Goal: Task Accomplishment & Management: Use online tool/utility

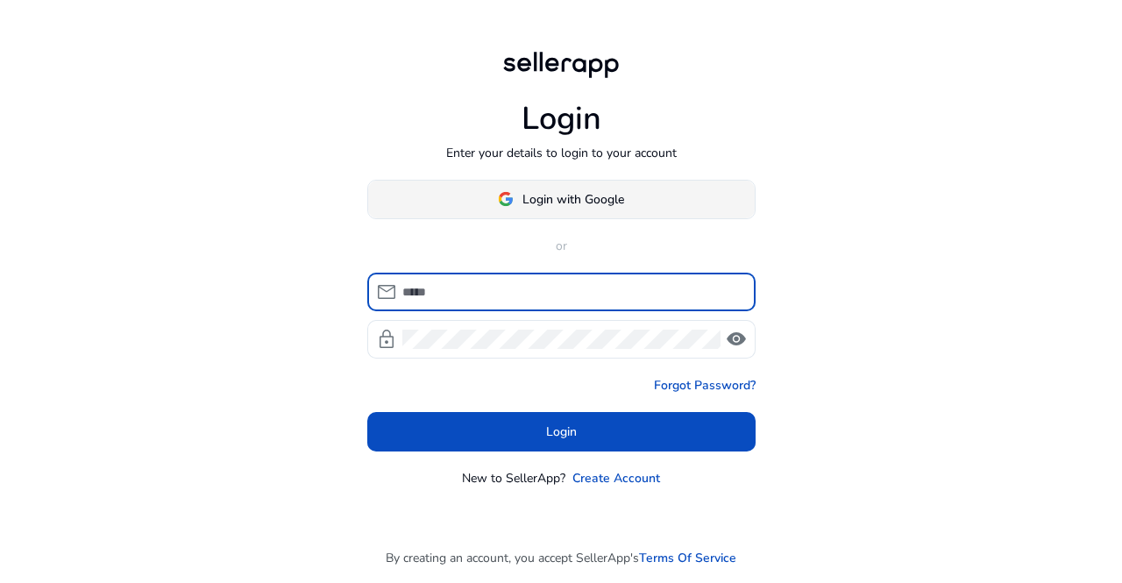
click at [555, 196] on span "Login with Google" at bounding box center [574, 199] width 102 height 18
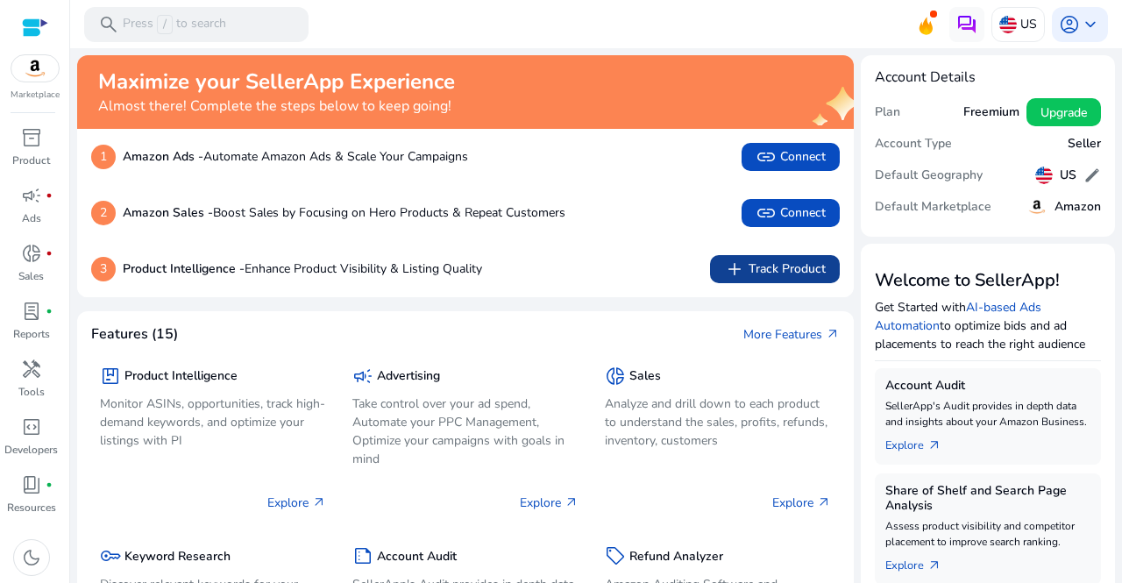
click at [782, 272] on span "add Track Product" at bounding box center [775, 269] width 102 height 21
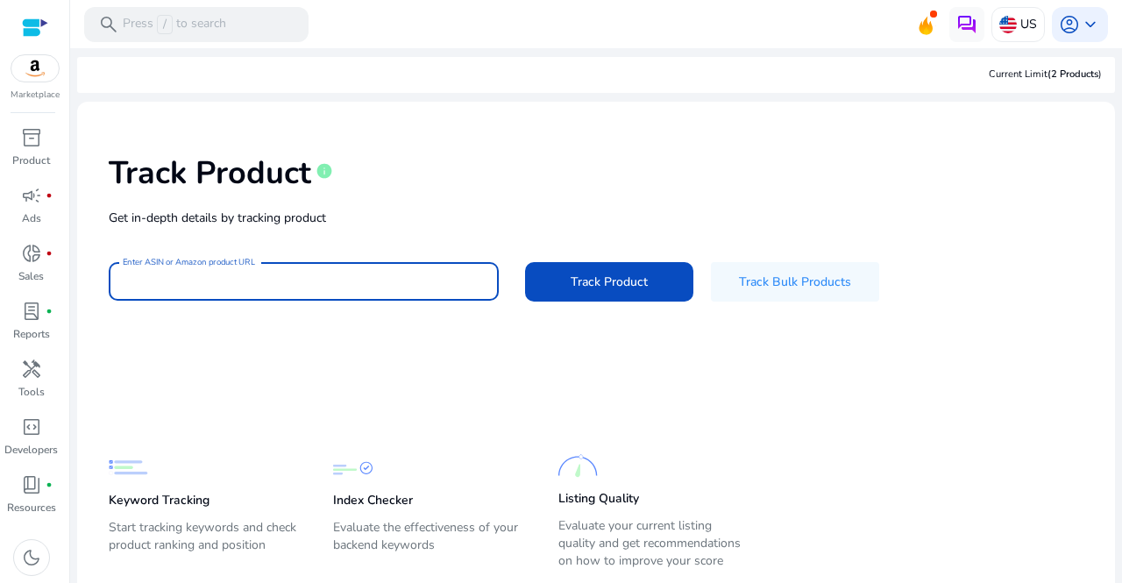
click at [358, 286] on input "Enter ASIN or Amazon product URL" at bounding box center [304, 281] width 362 height 19
drag, startPoint x: 122, startPoint y: 282, endPoint x: 422, endPoint y: 288, distance: 300.0
click at [431, 287] on input "Enter ASIN or Amazon product URL" at bounding box center [304, 281] width 362 height 19
paste input "**********"
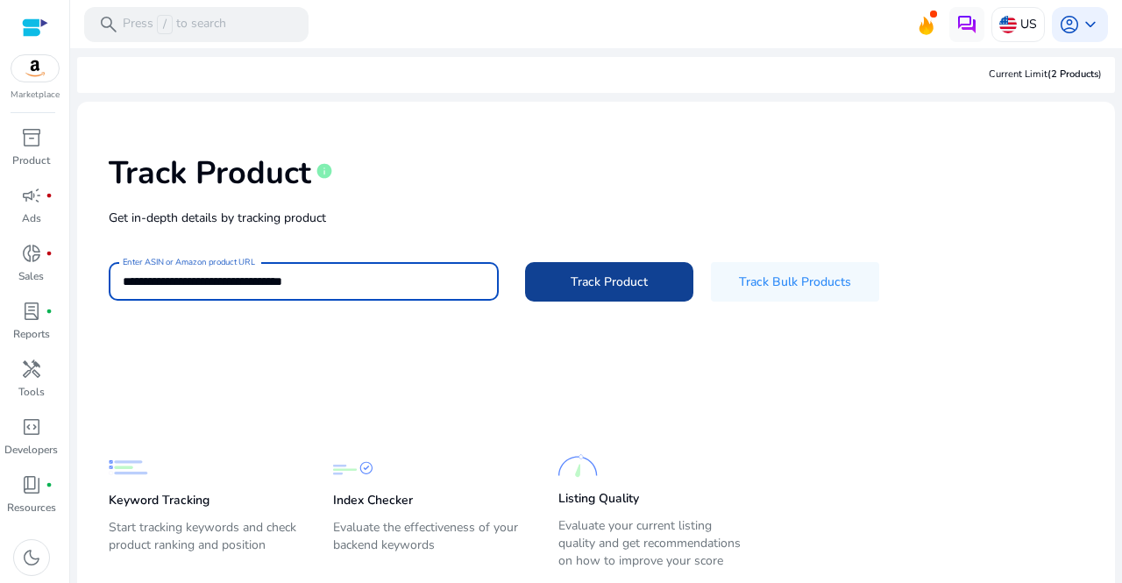
type input "**********"
click at [632, 295] on span at bounding box center [609, 282] width 168 height 42
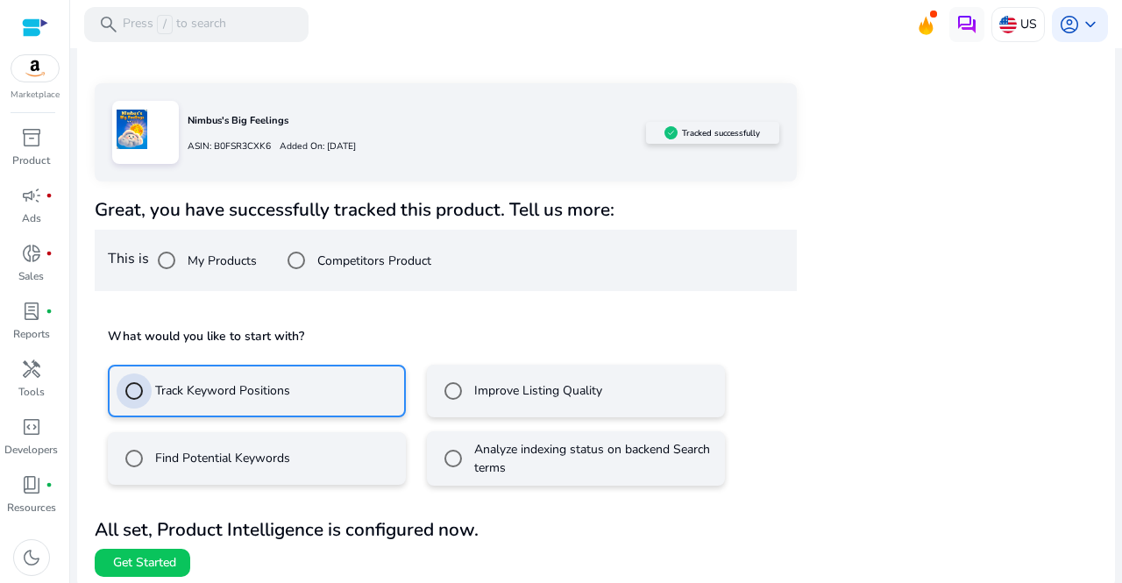
scroll to position [260, 0]
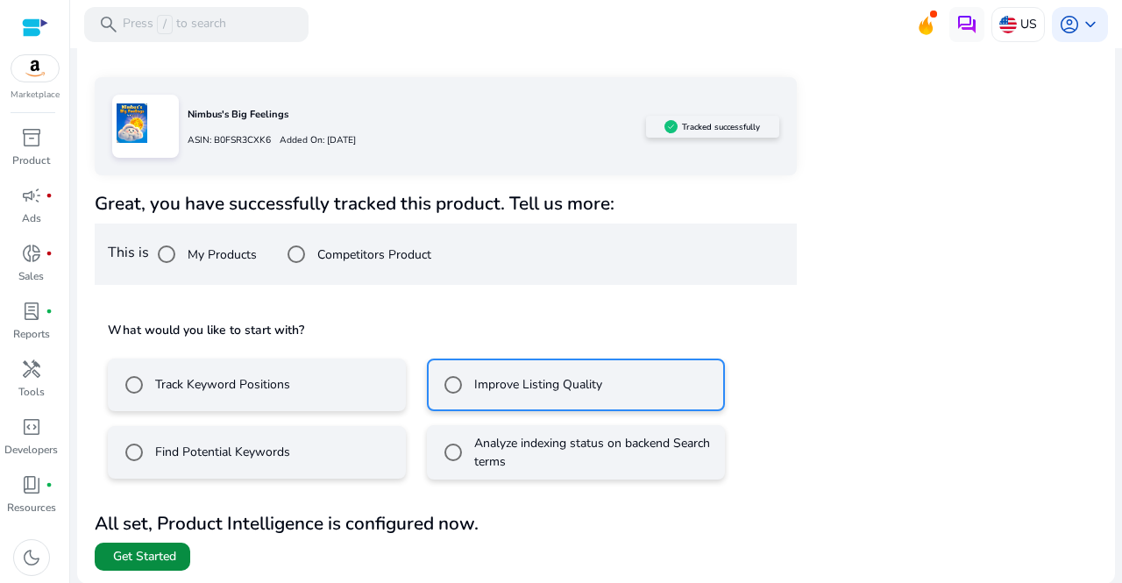
click at [118, 554] on span "Get Started" at bounding box center [144, 557] width 63 height 18
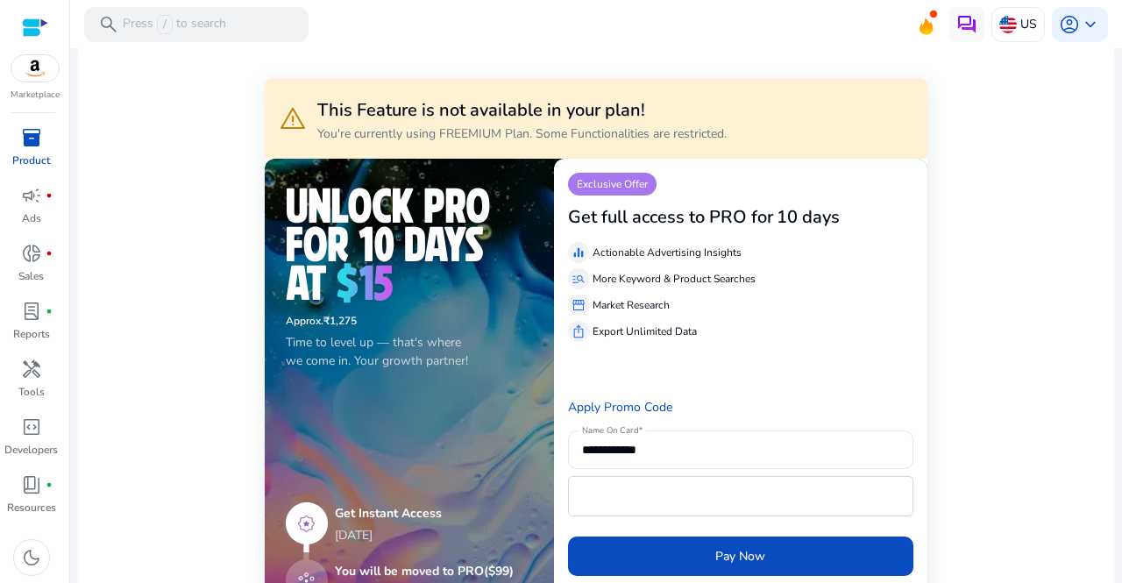
scroll to position [351, 0]
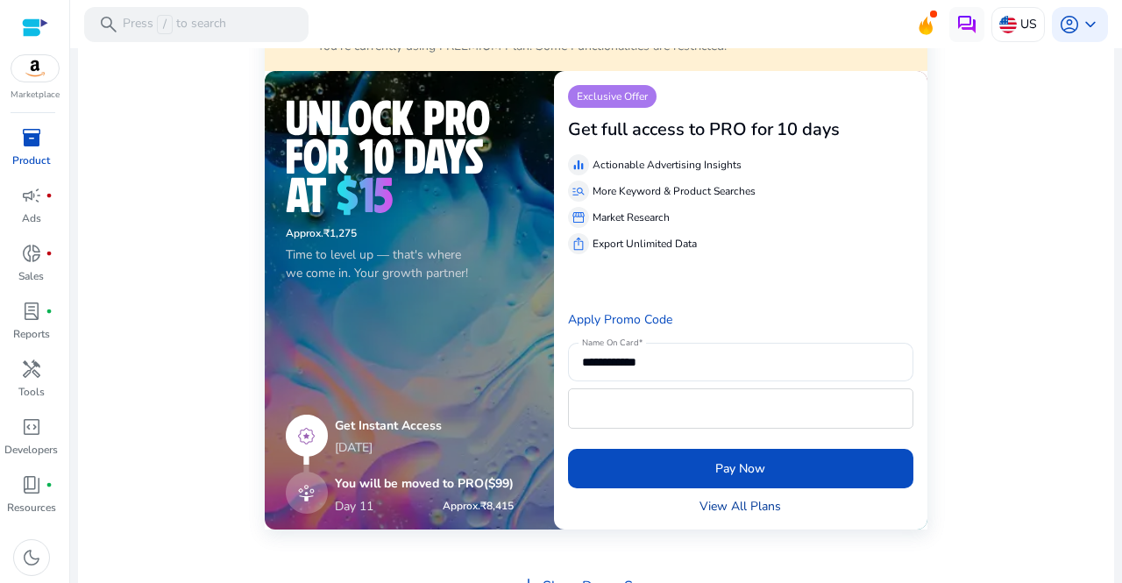
click at [766, 505] on link "View All Plans" at bounding box center [741, 506] width 82 height 18
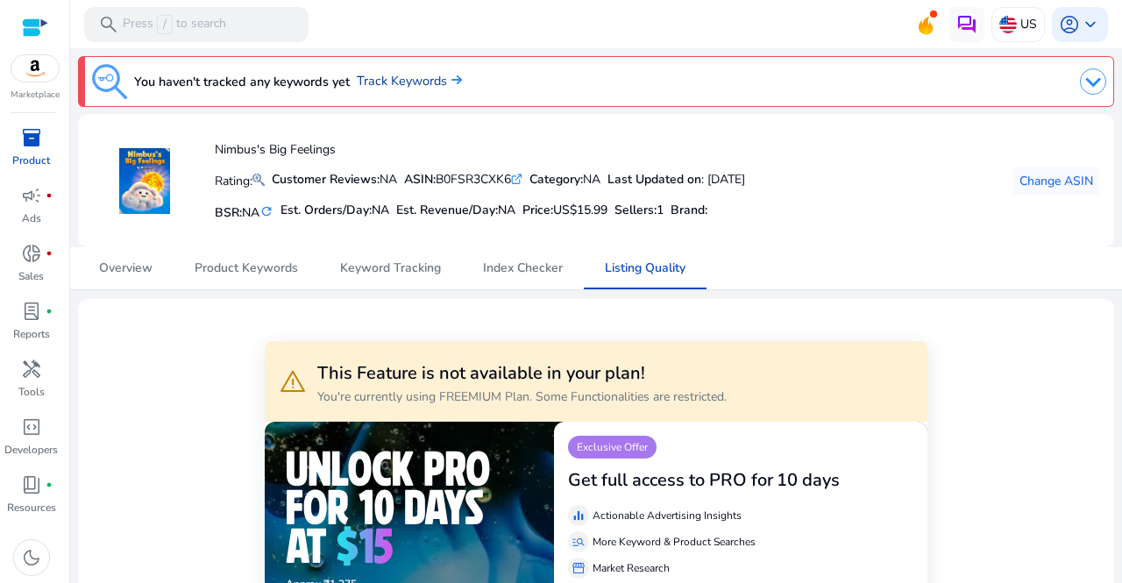
click at [396, 82] on link "Track Keywords" at bounding box center [409, 81] width 105 height 19
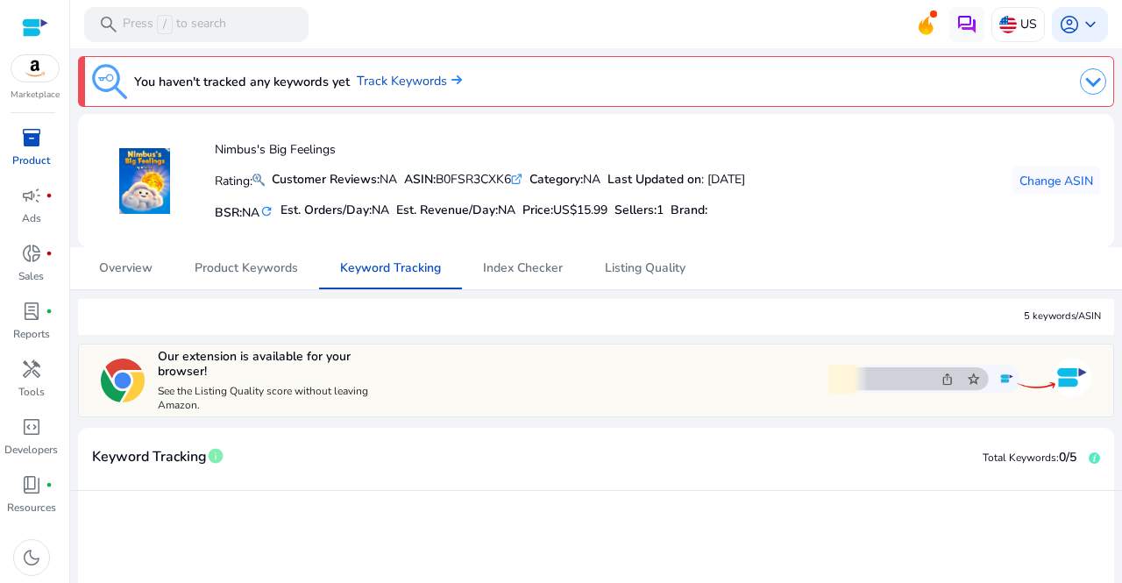
click at [1065, 374] on img at bounding box center [960, 378] width 263 height 46
click at [998, 381] on img at bounding box center [960, 378] width 263 height 46
click at [1084, 376] on img at bounding box center [960, 378] width 263 height 46
click at [514, 269] on span "Index Checker" at bounding box center [523, 268] width 80 height 12
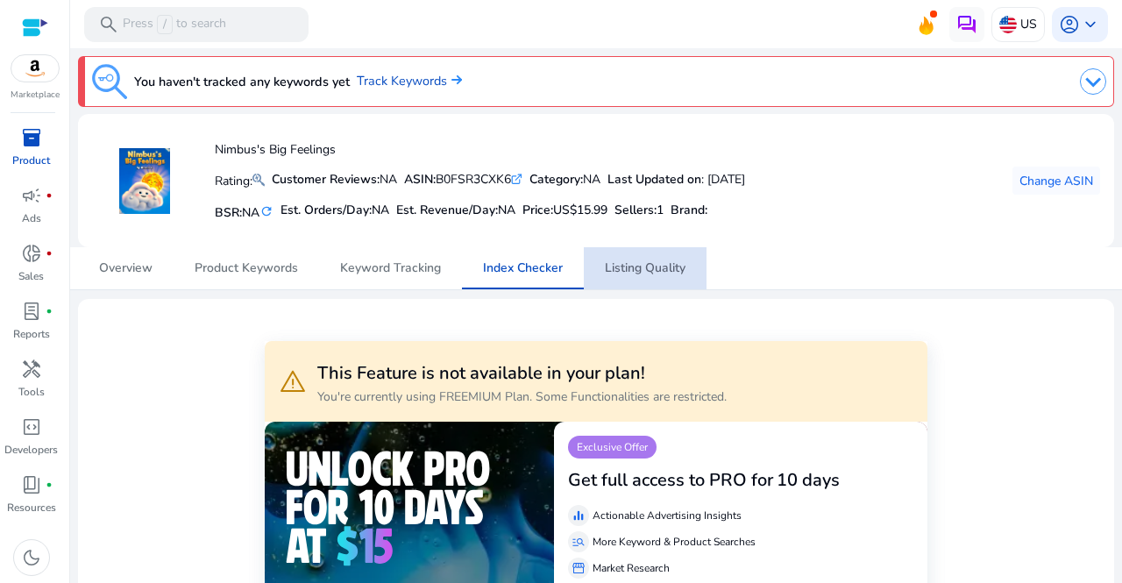
click at [639, 268] on span "Listing Quality" at bounding box center [645, 268] width 81 height 12
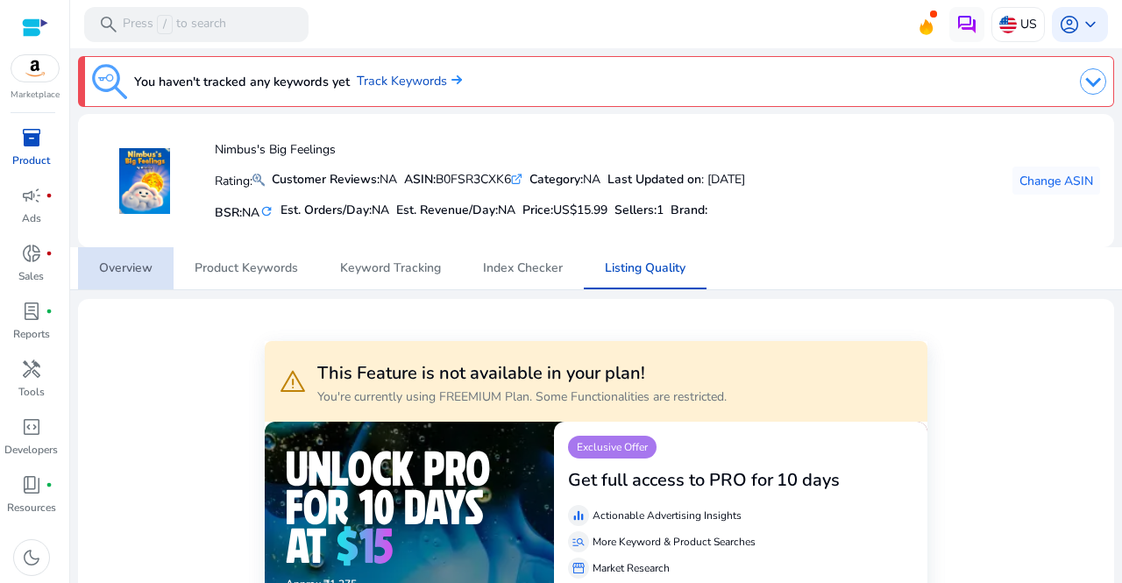
click at [139, 267] on span "Overview" at bounding box center [125, 268] width 53 height 12
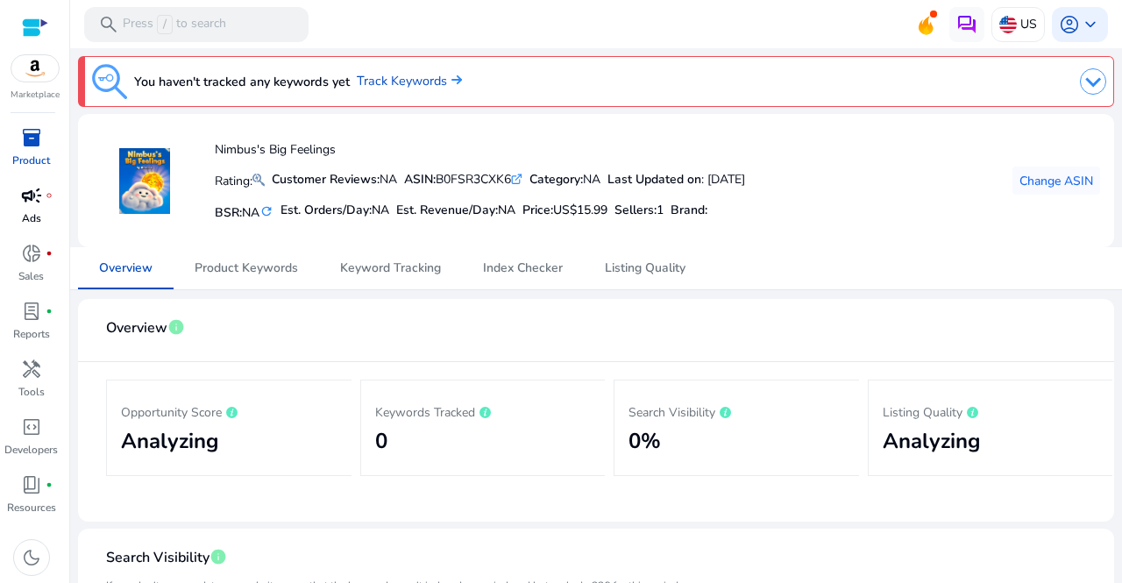
click at [25, 208] on div "campaign fiber_manual_record" at bounding box center [31, 196] width 49 height 28
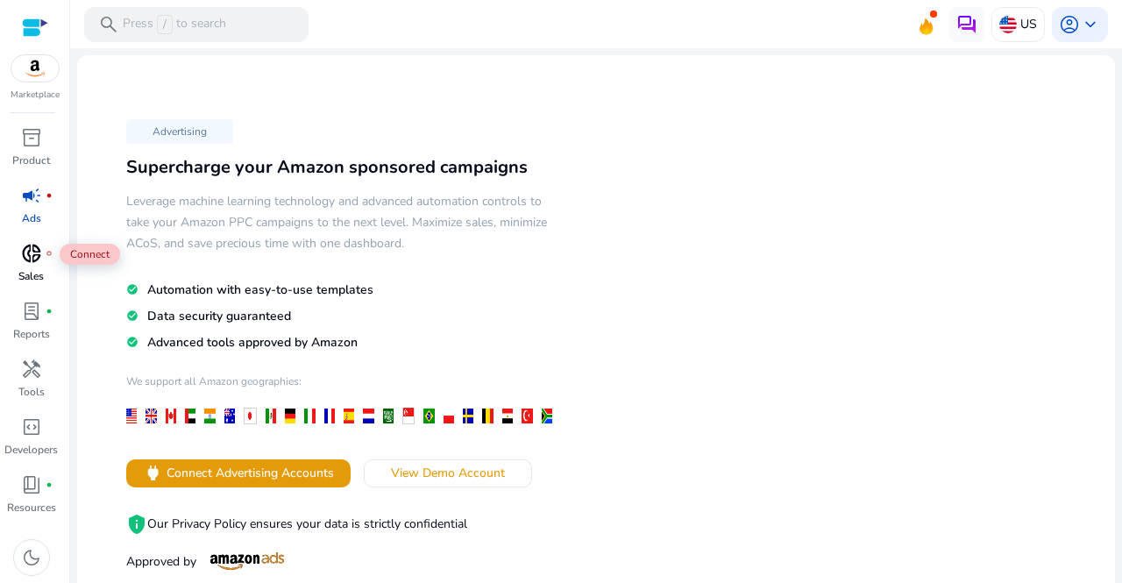
click at [35, 258] on span "donut_small" at bounding box center [31, 253] width 21 height 21
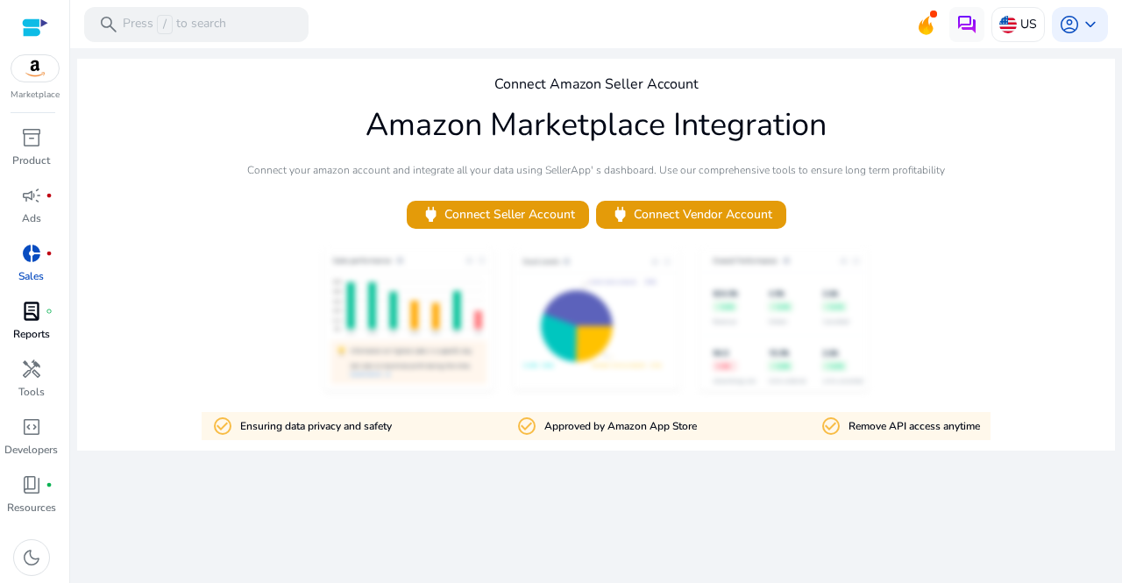
click at [39, 315] on span "lab_profile" at bounding box center [31, 311] width 21 height 21
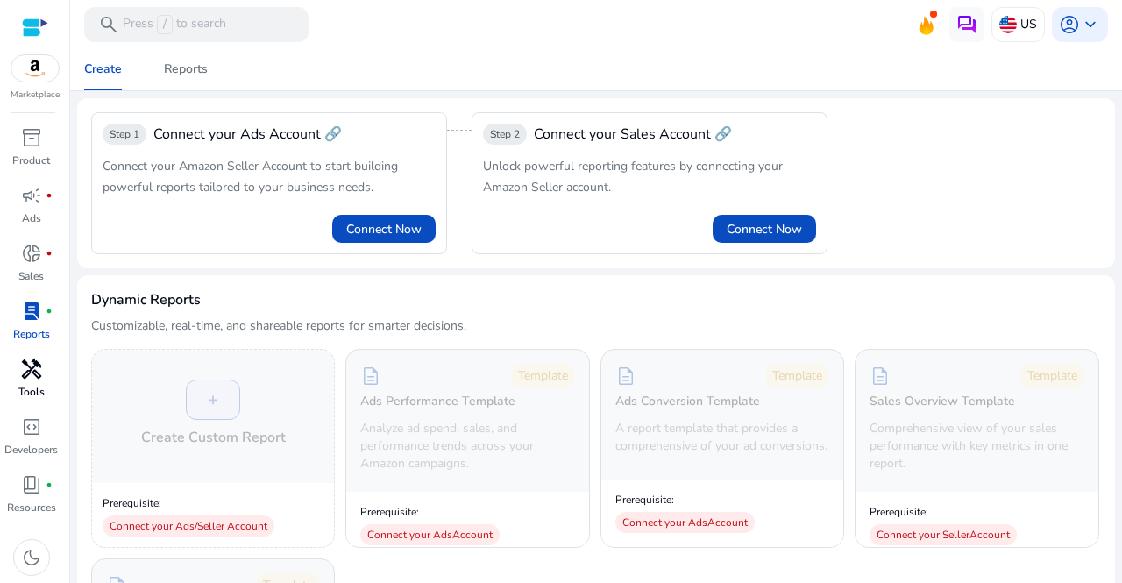
click at [34, 372] on span "handyman" at bounding box center [31, 369] width 21 height 21
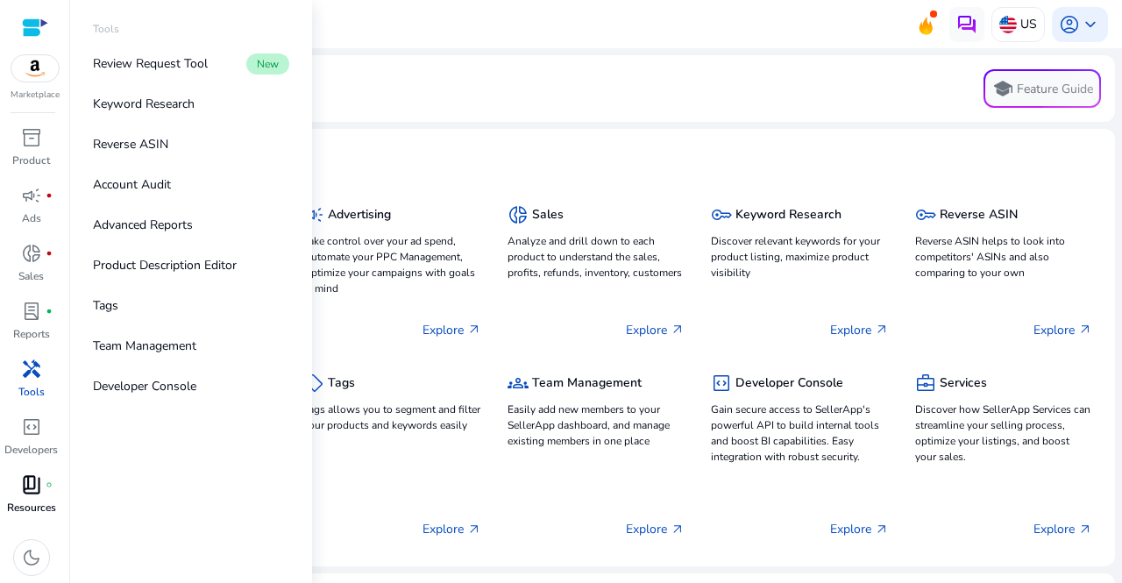
click at [32, 493] on span "book_4" at bounding box center [31, 484] width 21 height 21
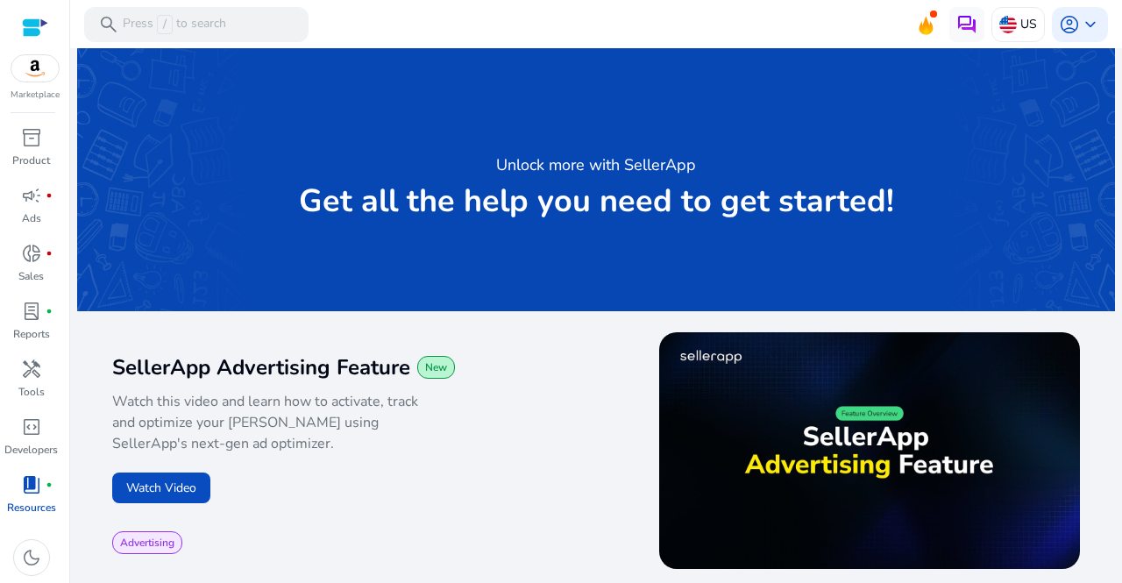
click at [31, 68] on img at bounding box center [34, 68] width 47 height 26
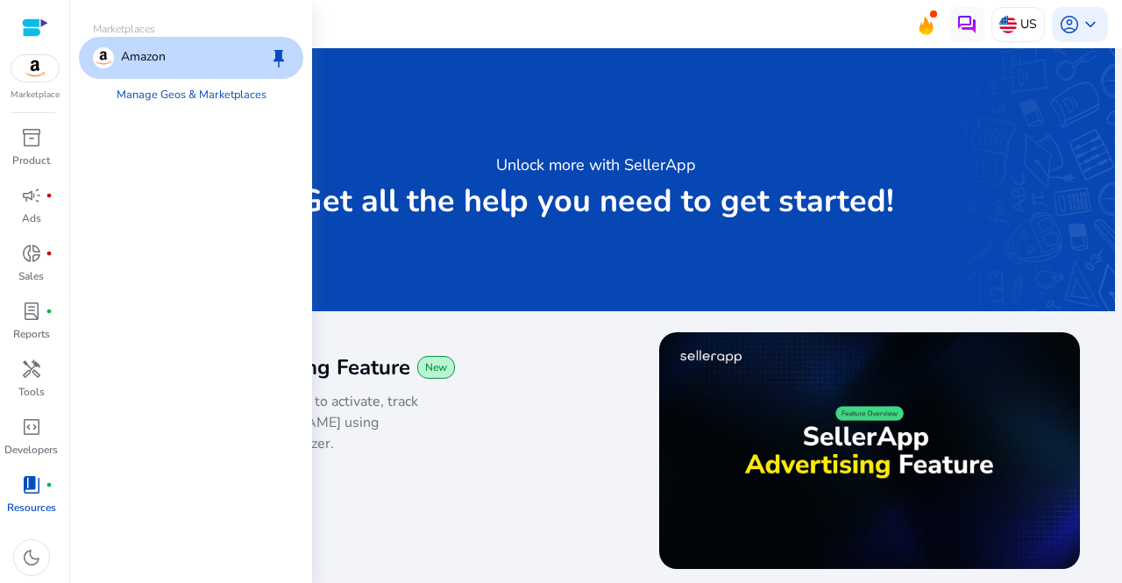
click at [32, 25] on div at bounding box center [35, 28] width 26 height 20
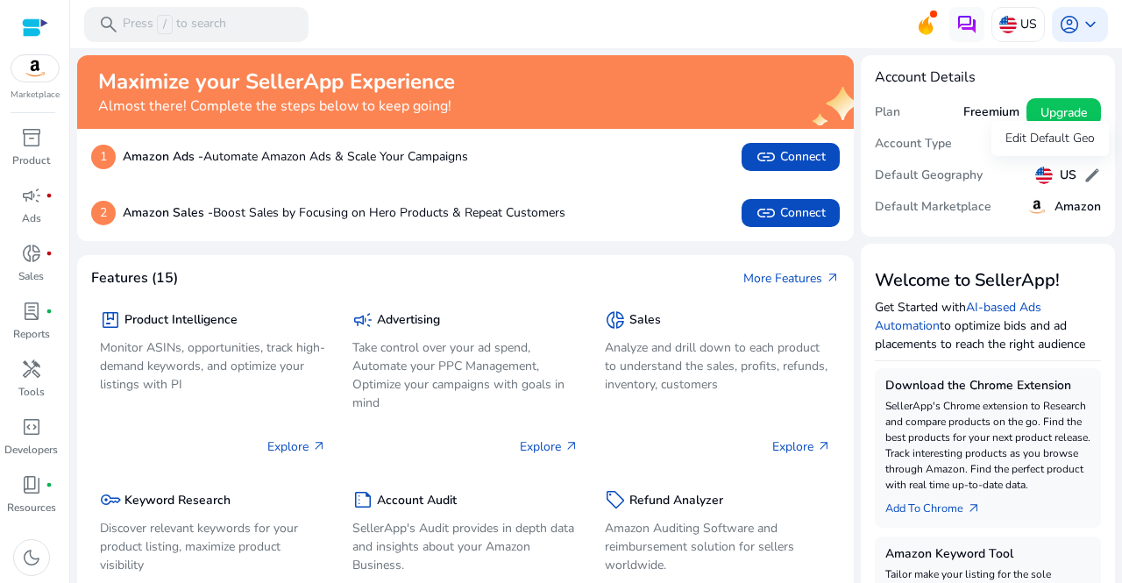
click at [1084, 173] on span "edit" at bounding box center [1093, 176] width 18 height 18
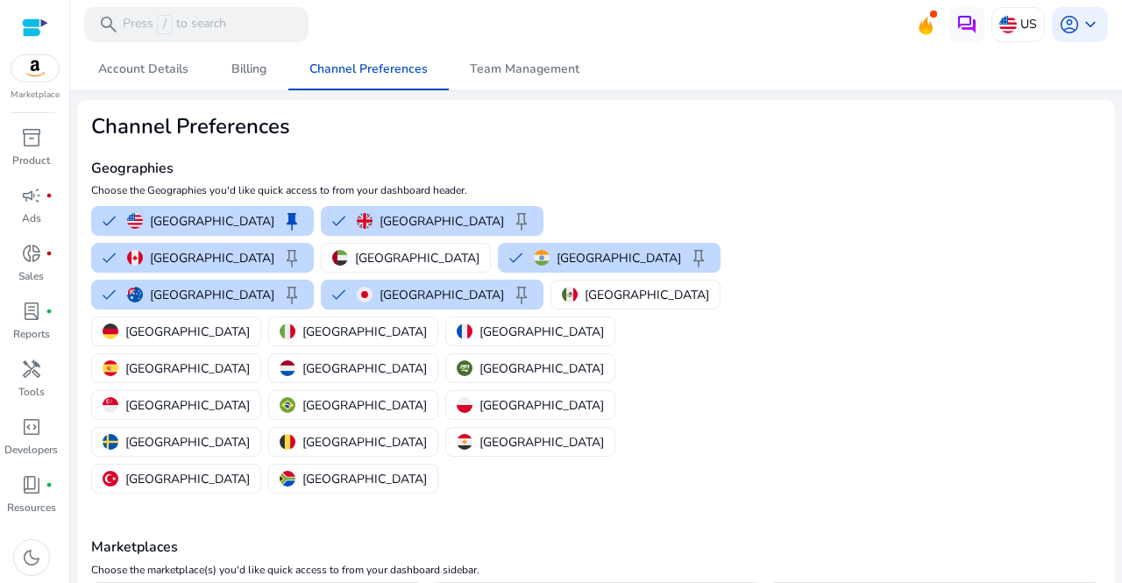
click at [1028, 182] on mat-card "Channel Preferences Geographies Choose the Geographies you'd like quick access …" at bounding box center [596, 493] width 1038 height 786
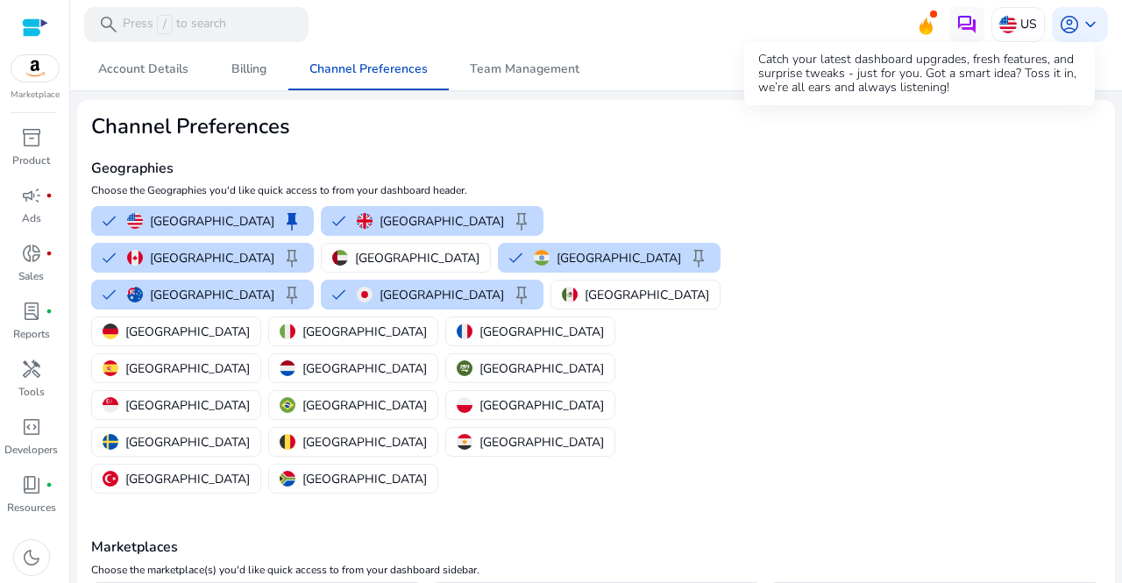
click at [926, 31] on icon at bounding box center [926, 27] width 13 height 18
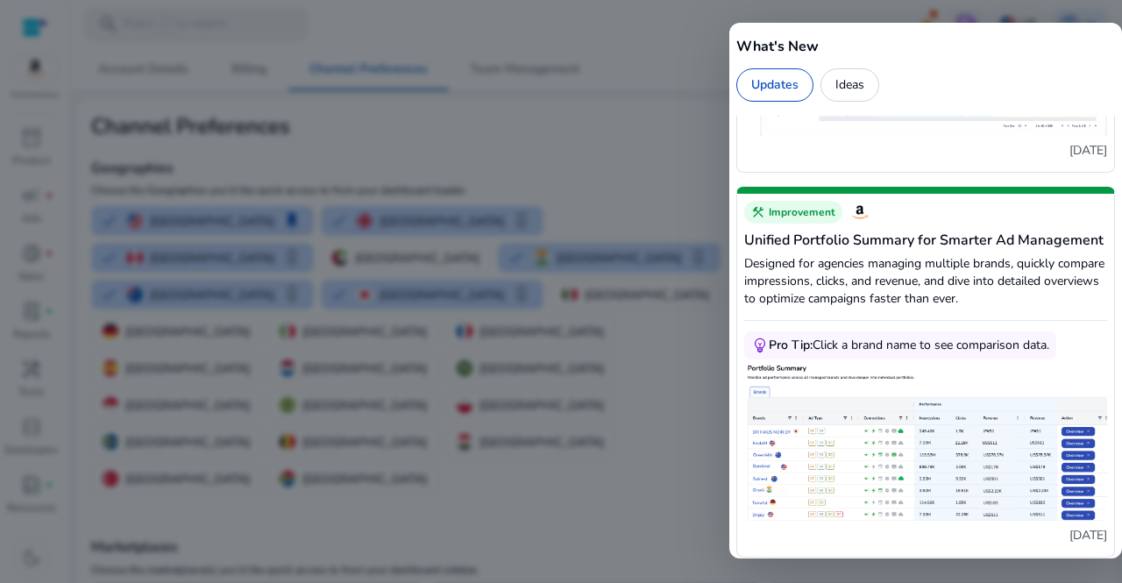
scroll to position [4209, 0]
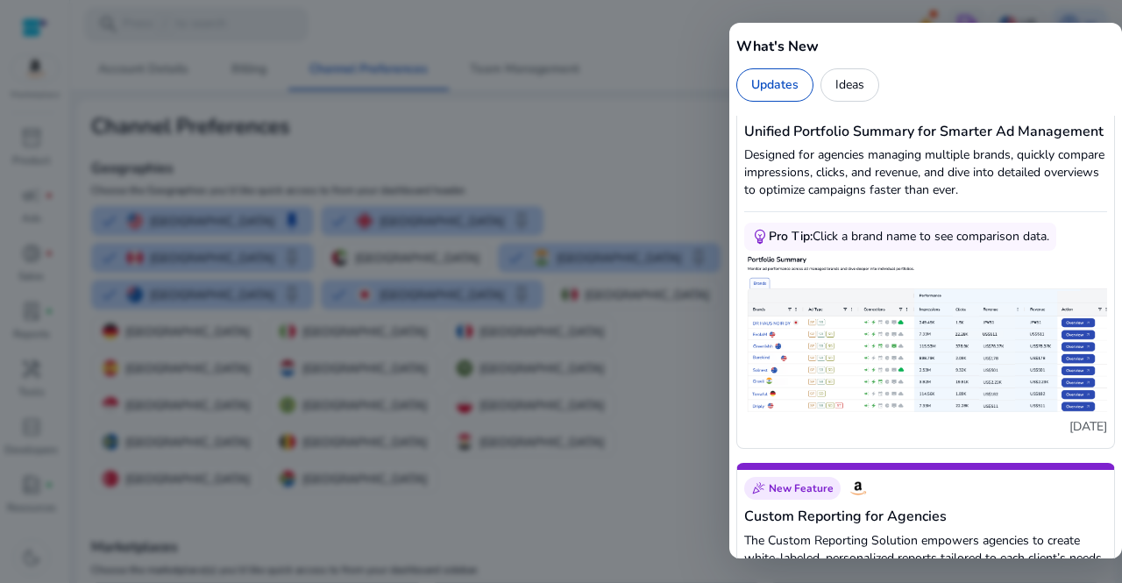
click at [780, 75] on div "Updates" at bounding box center [775, 84] width 77 height 33
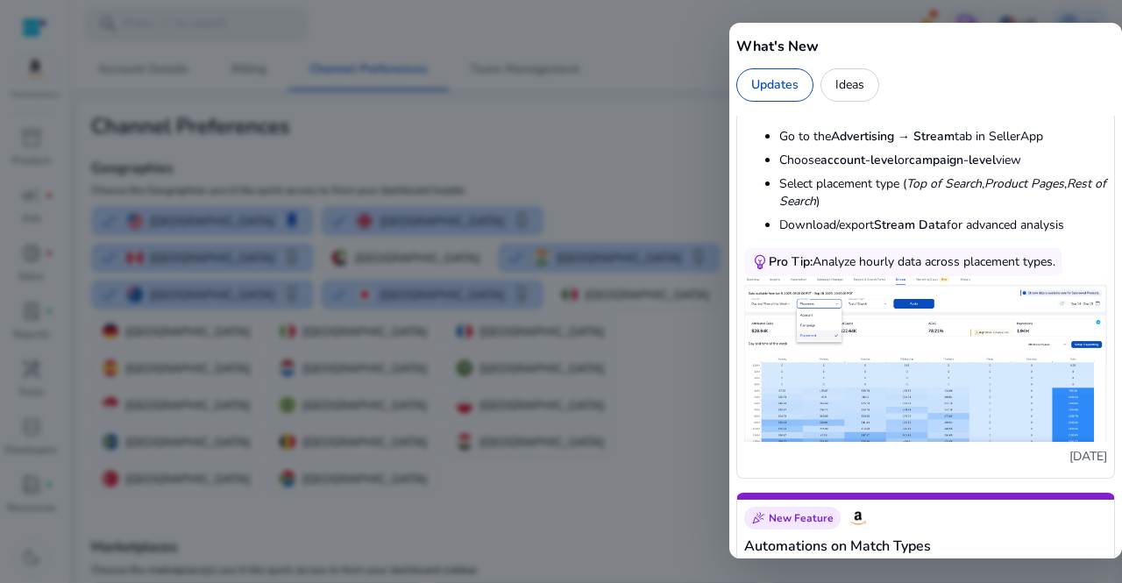
scroll to position [1403, 0]
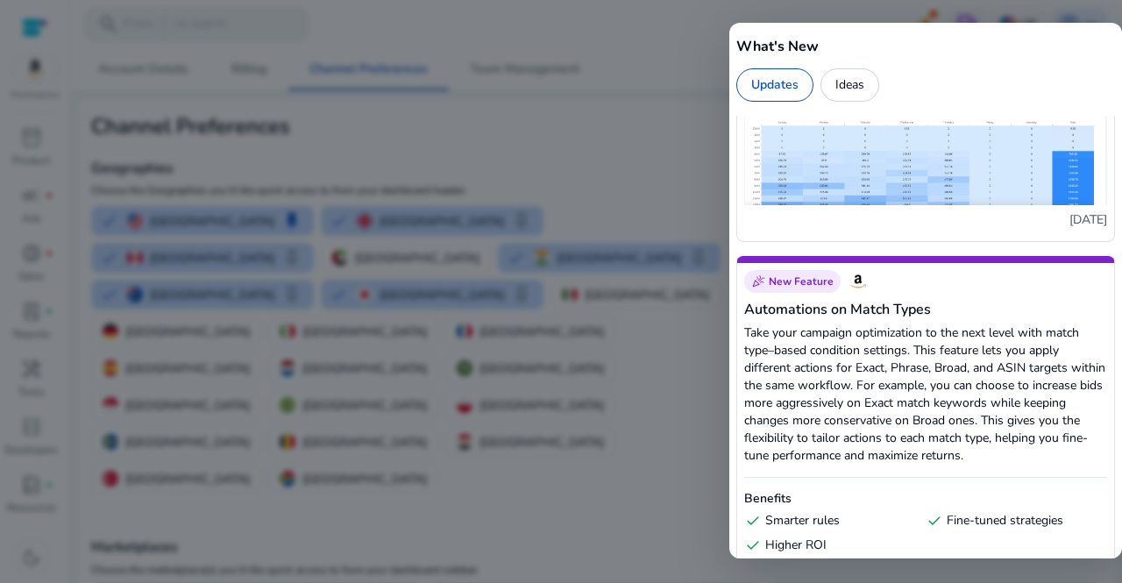
click at [843, 75] on div "Ideas" at bounding box center [850, 84] width 59 height 33
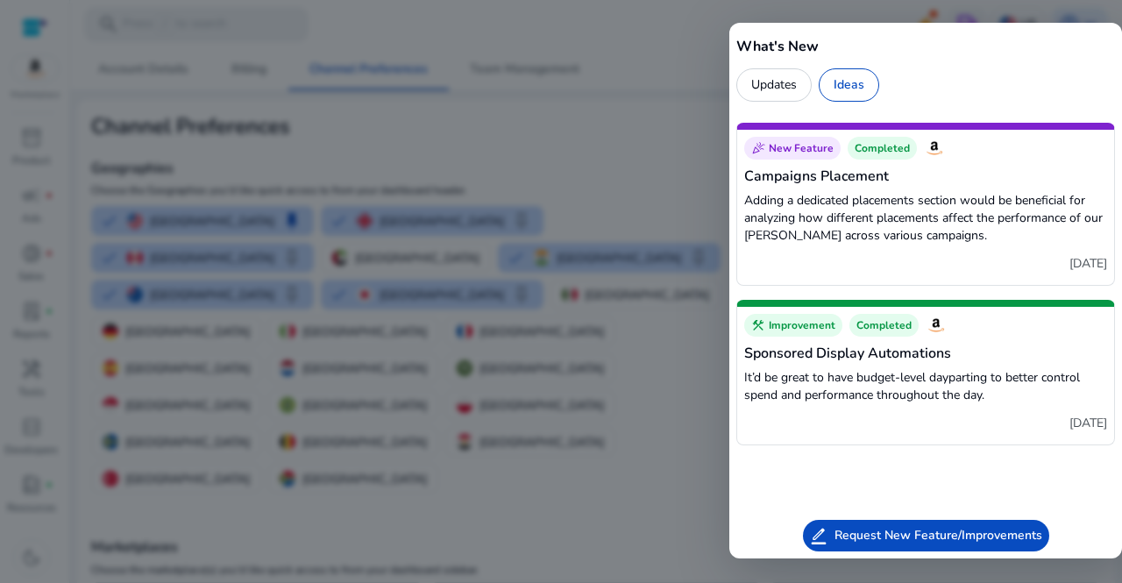
click at [970, 543] on span "Request New Feature/Improvements" at bounding box center [939, 536] width 208 height 18
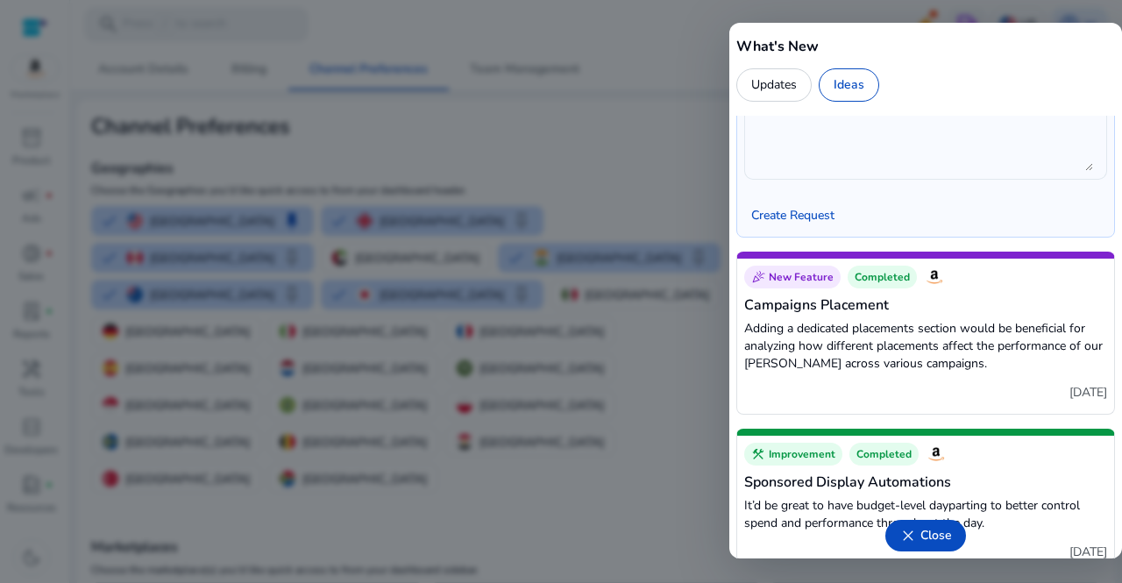
scroll to position [246, 0]
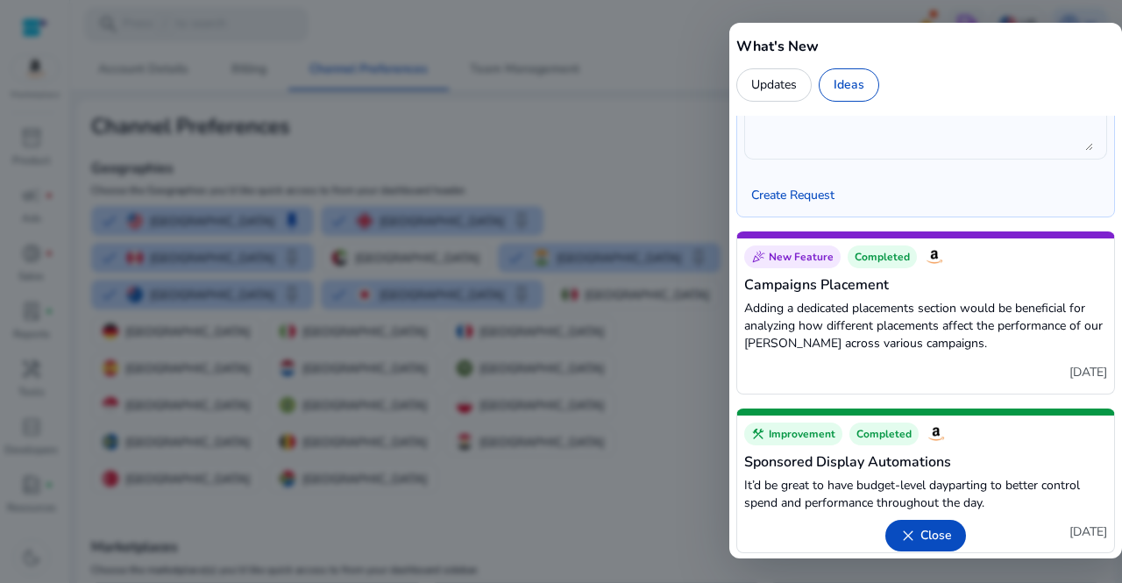
click at [920, 524] on div "close Close" at bounding box center [926, 536] width 81 height 32
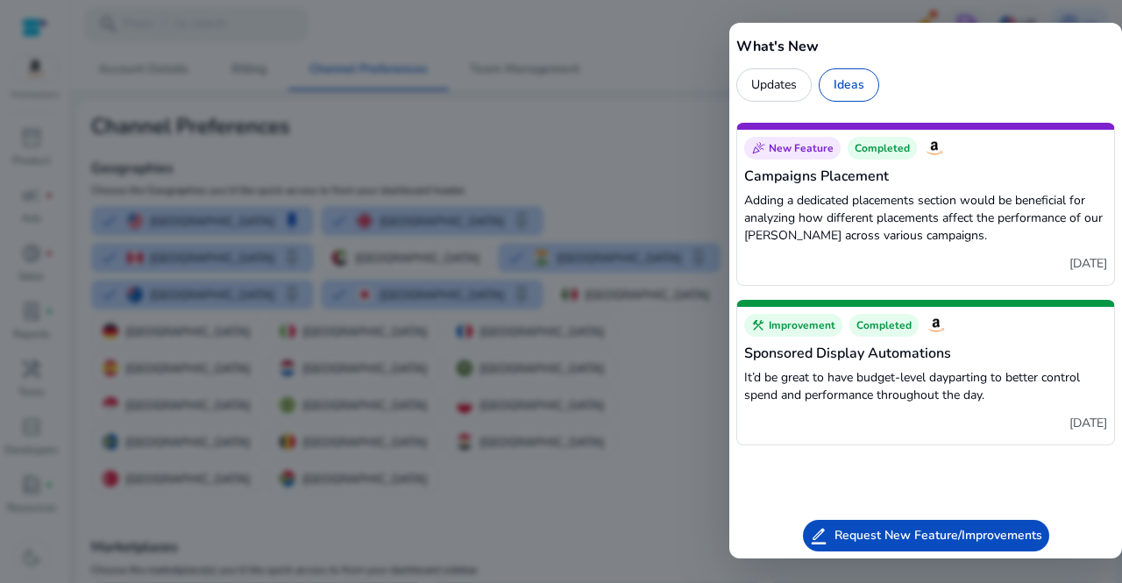
click at [653, 25] on div at bounding box center [561, 291] width 1122 height 583
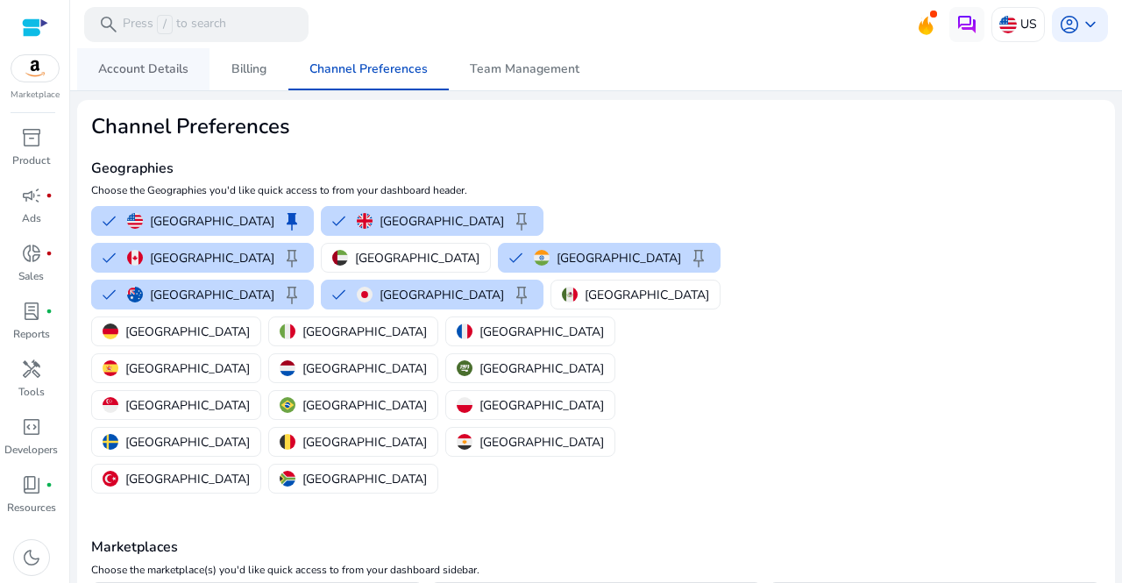
click at [143, 78] on span "Account Details" at bounding box center [143, 69] width 90 height 42
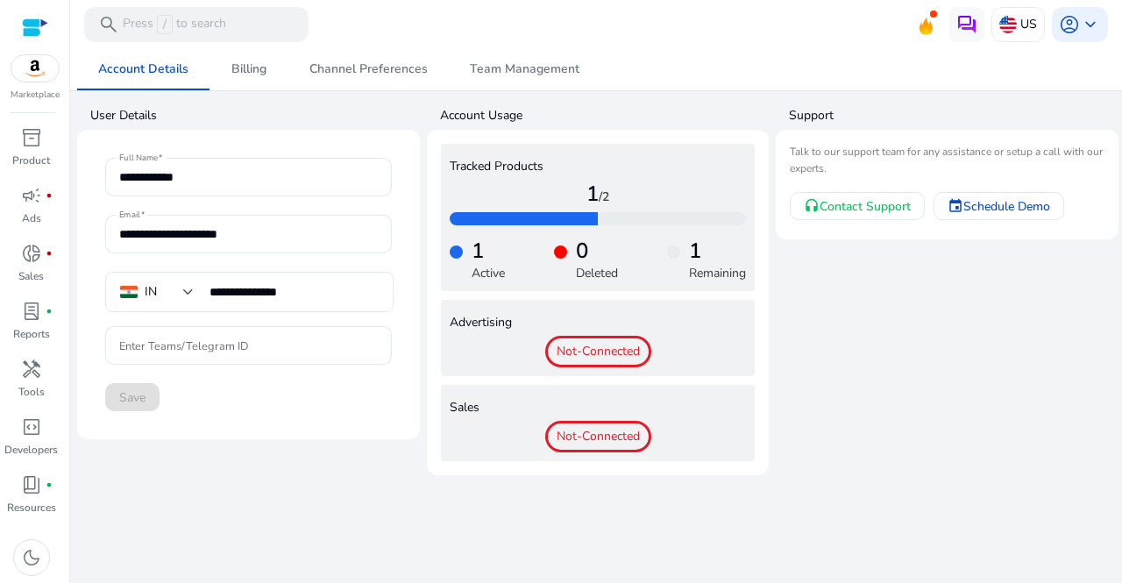
click at [614, 437] on span "Not-Connected" at bounding box center [598, 437] width 106 height 32
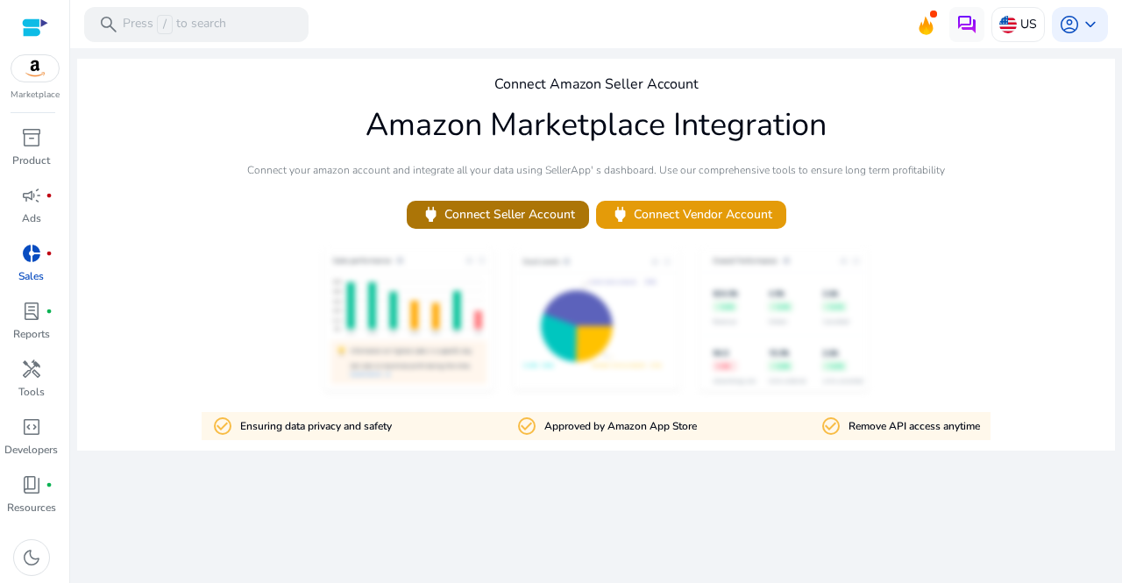
click at [517, 223] on span "power Connect Seller Account" at bounding box center [498, 214] width 154 height 20
